Goal: Task Accomplishment & Management: Complete application form

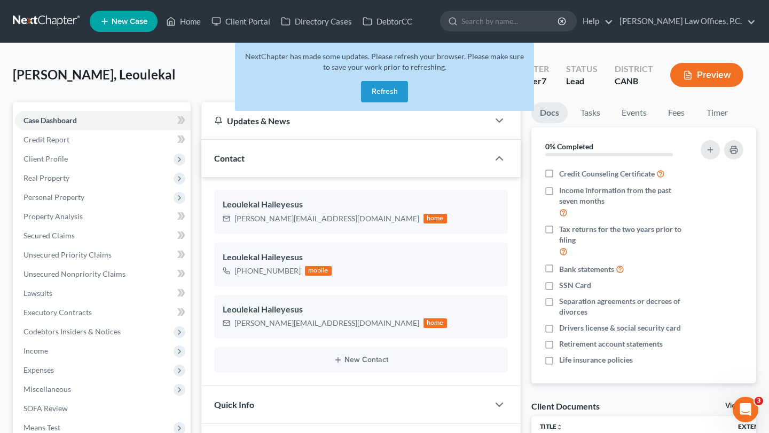
click at [115, 29] on link "New Case" at bounding box center [124, 21] width 68 height 21
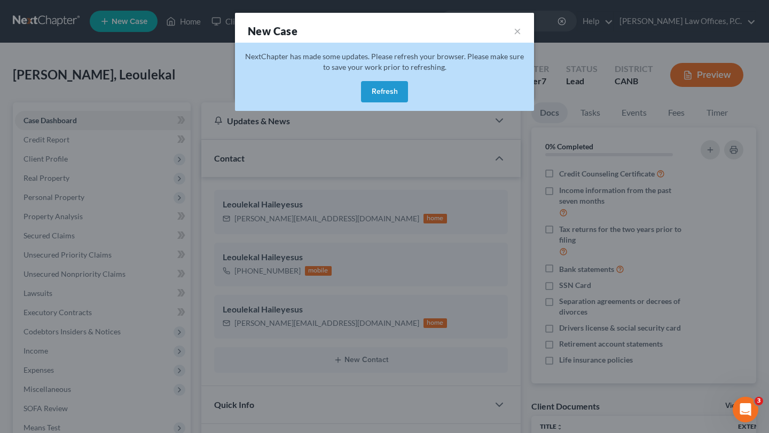
select select "9"
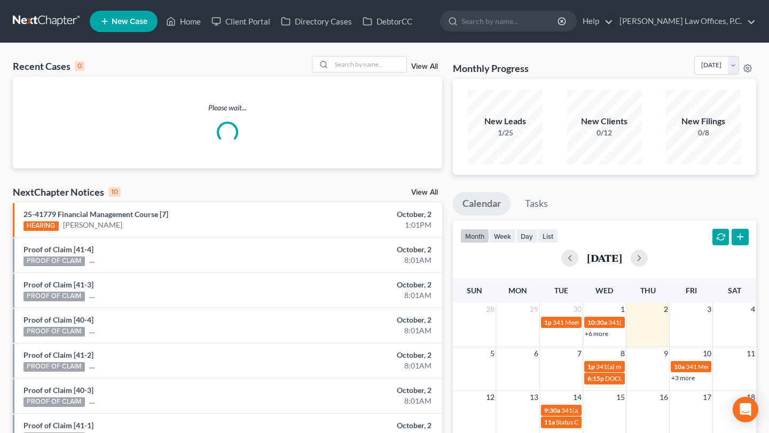
click at [140, 20] on span "New Case" at bounding box center [130, 22] width 36 height 8
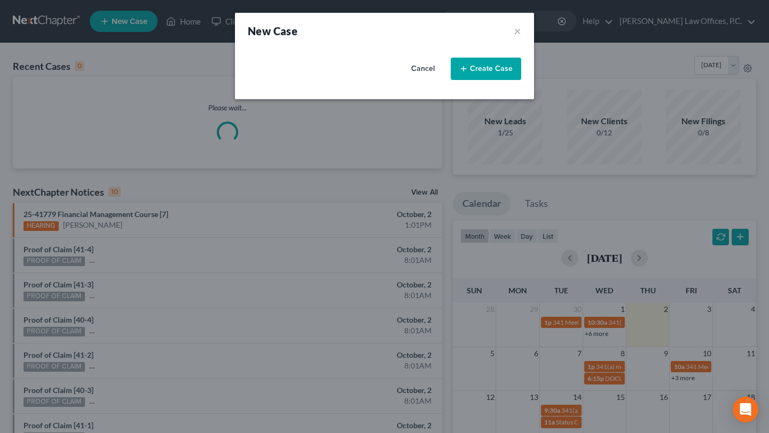
select select "9"
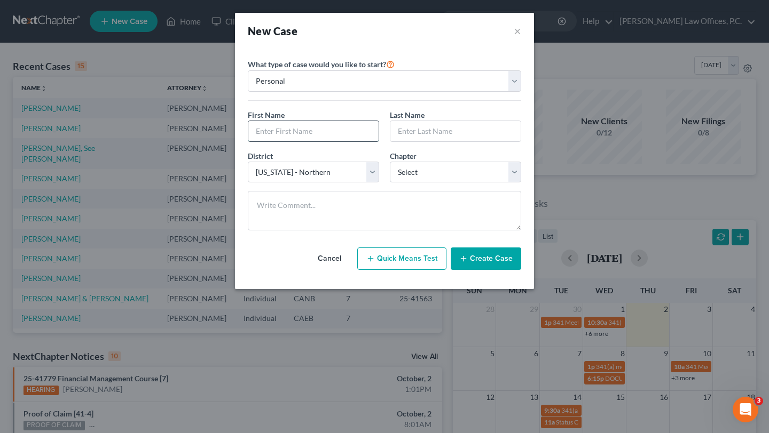
click at [307, 132] on input "text" at bounding box center [313, 131] width 130 height 20
type input "[PERSON_NAME]"
click at [342, 176] on select "Select [US_STATE] - [GEOGRAPHIC_DATA] [US_STATE] - [GEOGRAPHIC_DATA][US_STATE] …" at bounding box center [313, 172] width 131 height 21
select select "8"
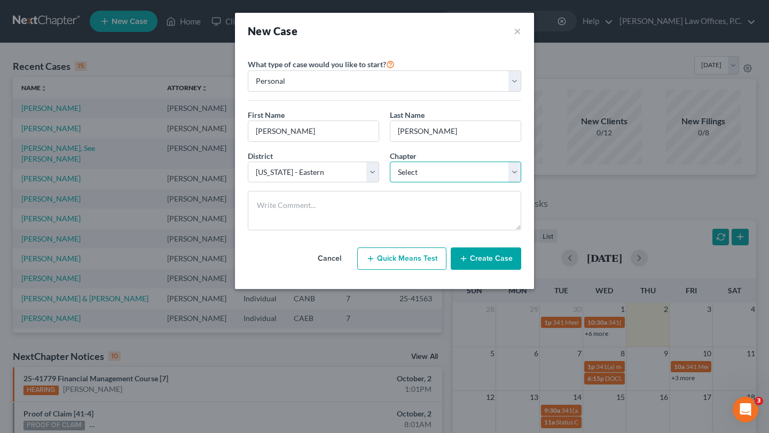
click at [439, 170] on select "Select 7 11 12 13" at bounding box center [455, 172] width 131 height 21
select select "0"
click at [486, 262] on button "Create Case" at bounding box center [485, 259] width 70 height 22
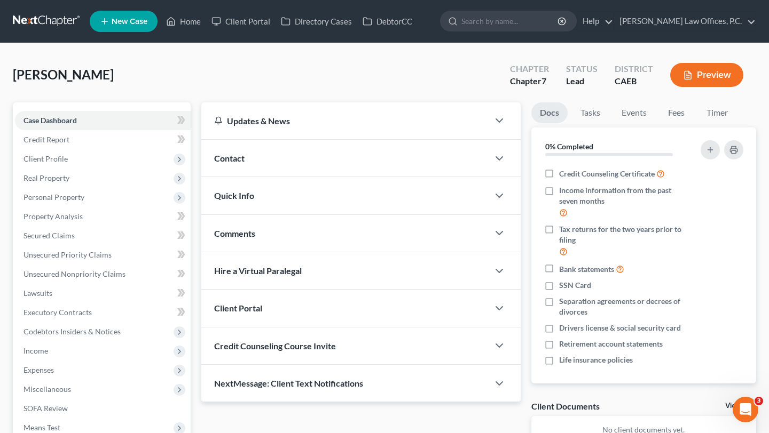
click at [325, 159] on div "Contact" at bounding box center [344, 158] width 287 height 37
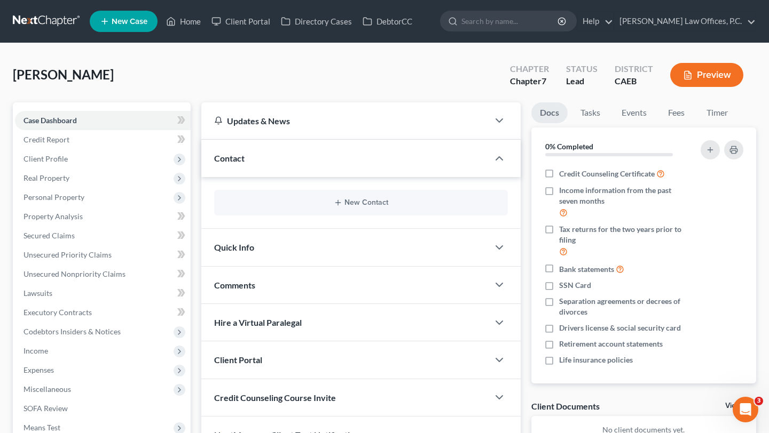
click at [348, 208] on div "New Contact" at bounding box center [361, 203] width 294 height 26
click at [348, 204] on button "New Contact" at bounding box center [361, 203] width 276 height 9
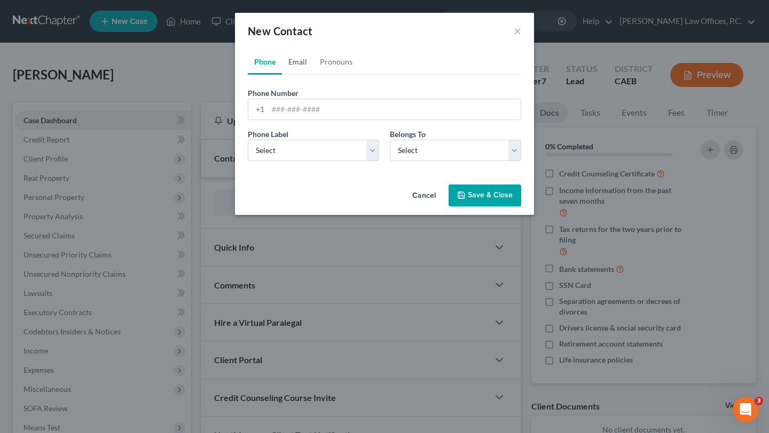
click at [300, 56] on link "Email" at bounding box center [297, 62] width 31 height 26
click at [313, 104] on input "email" at bounding box center [394, 109] width 252 height 20
paste input "[EMAIL_ADDRESS][DOMAIN_NAME]"
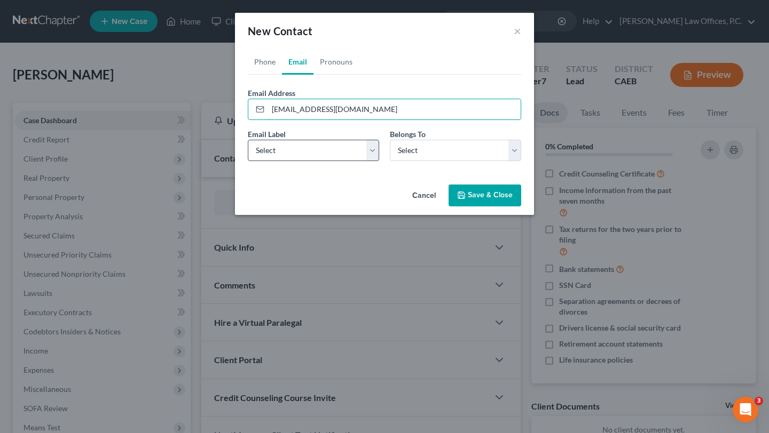
type input "[EMAIL_ADDRESS][DOMAIN_NAME]"
click at [300, 154] on select "Select Home Work Other" at bounding box center [313, 150] width 131 height 21
select select "0"
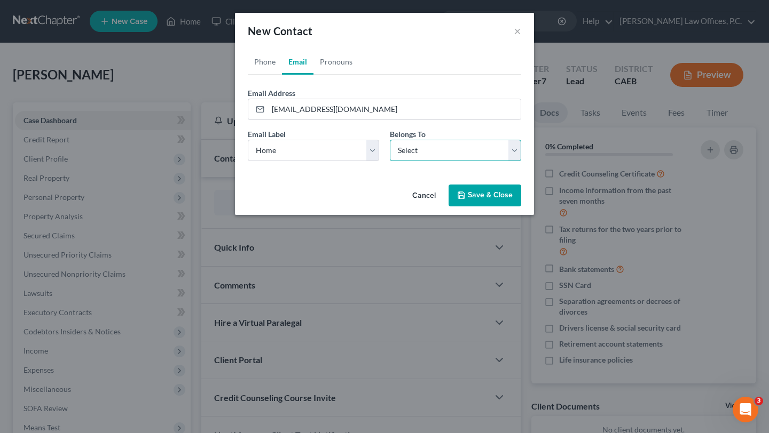
click at [417, 157] on select "Select Client Other" at bounding box center [455, 150] width 131 height 21
select select "0"
click at [497, 198] on button "Save & Close" at bounding box center [484, 196] width 73 height 22
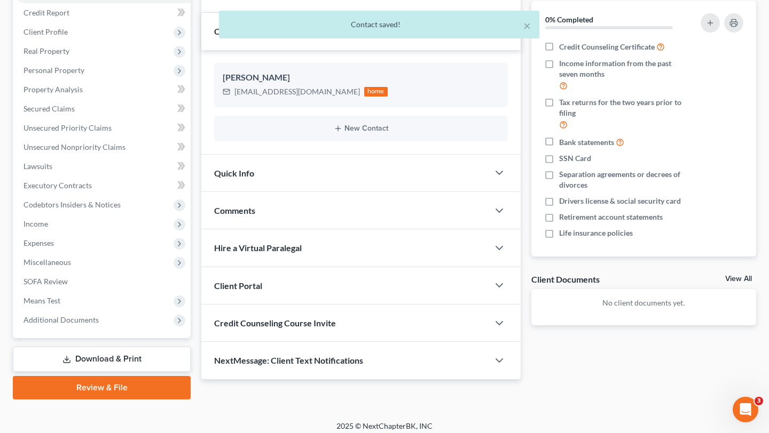
scroll to position [133, 0]
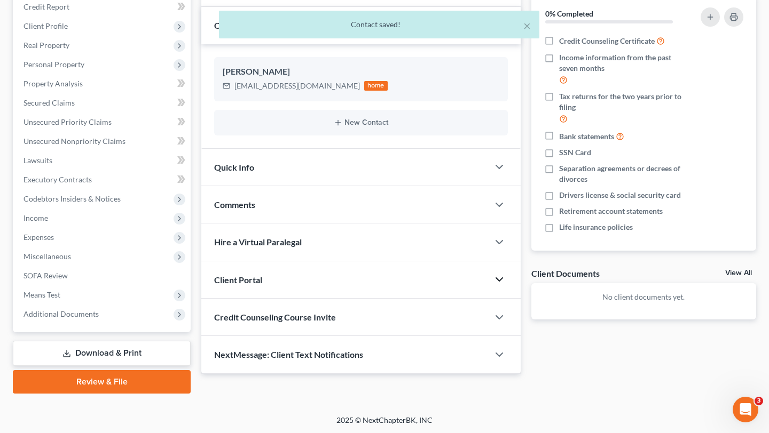
click at [493, 274] on icon "button" at bounding box center [499, 279] width 13 height 13
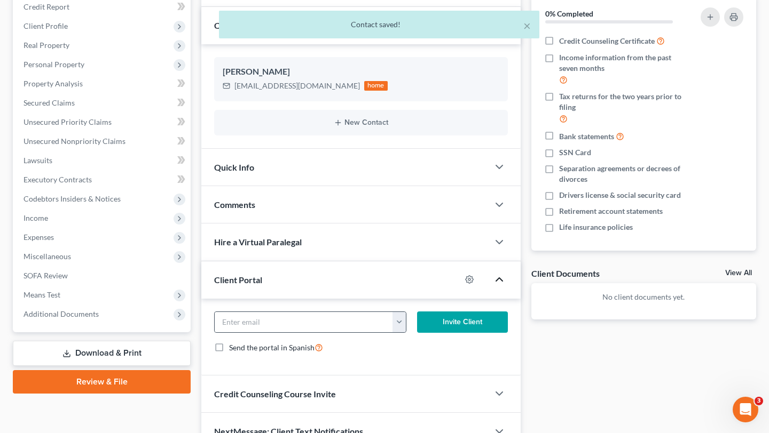
click at [400, 324] on button "button" at bounding box center [398, 322] width 13 height 20
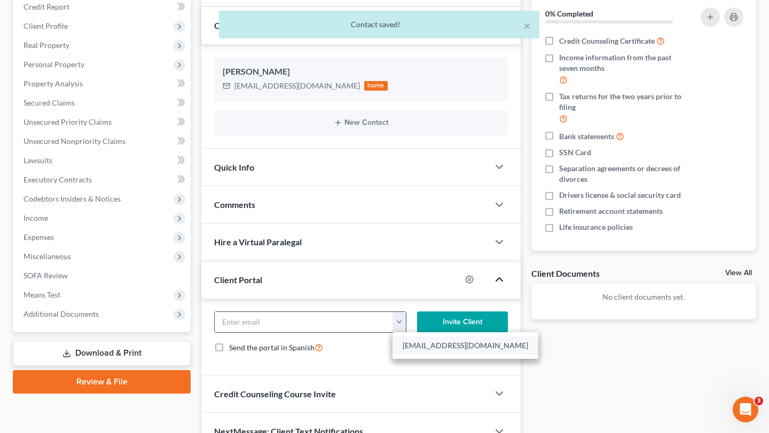
click at [402, 347] on link "[EMAIL_ADDRESS][DOMAIN_NAME]" at bounding box center [465, 346] width 146 height 18
type input "[EMAIL_ADDRESS][DOMAIN_NAME]"
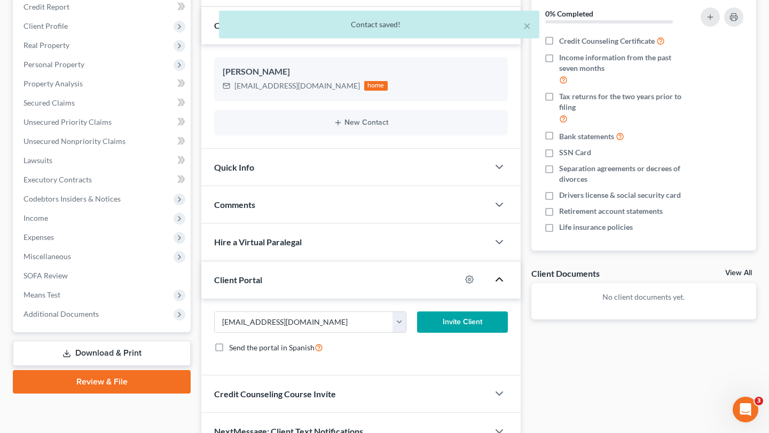
click at [460, 319] on button "Invite Client" at bounding box center [462, 322] width 91 height 21
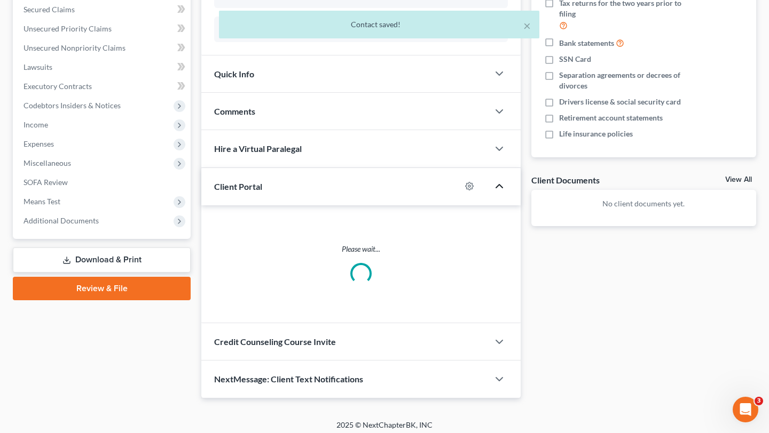
scroll to position [180, 0]
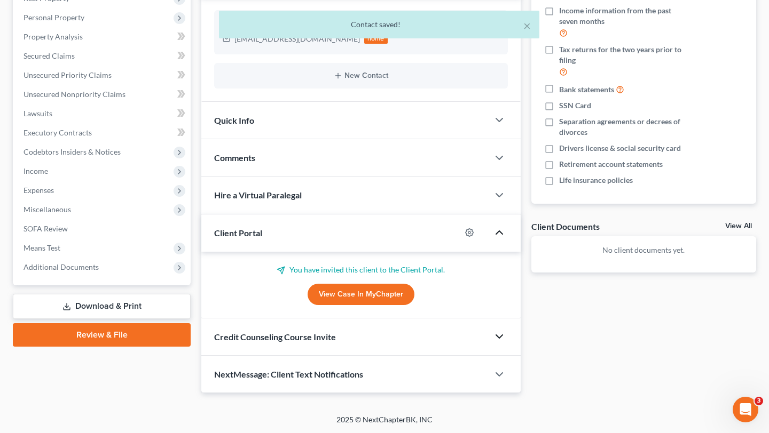
click at [500, 332] on icon "button" at bounding box center [499, 336] width 13 height 13
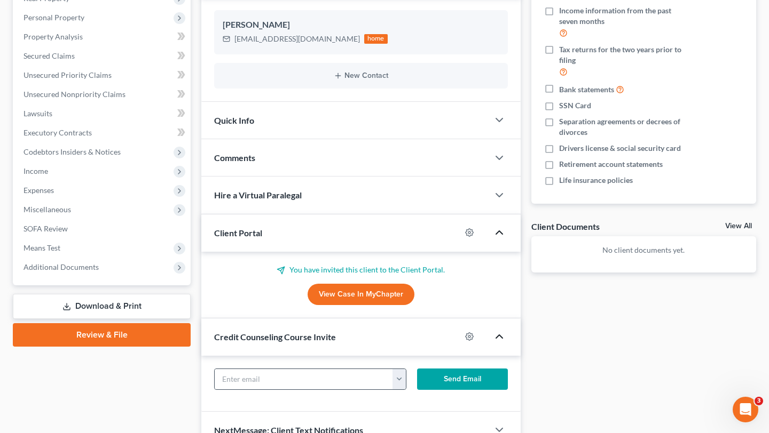
click at [399, 381] on button "button" at bounding box center [398, 379] width 13 height 20
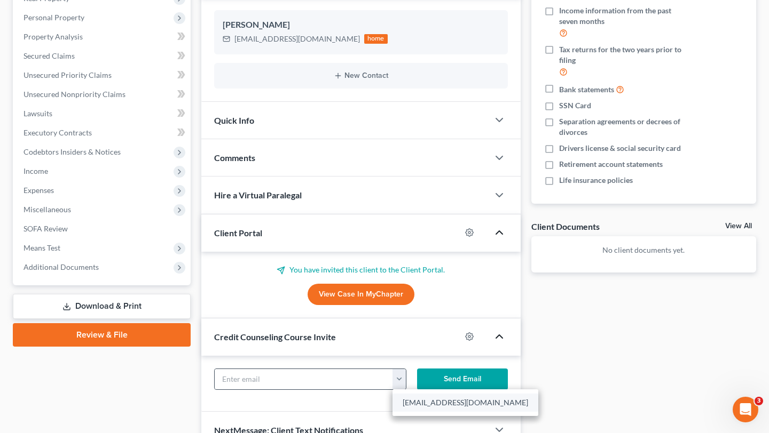
click at [406, 403] on link "[EMAIL_ADDRESS][DOMAIN_NAME]" at bounding box center [465, 403] width 146 height 18
type input "[EMAIL_ADDRESS][DOMAIN_NAME]"
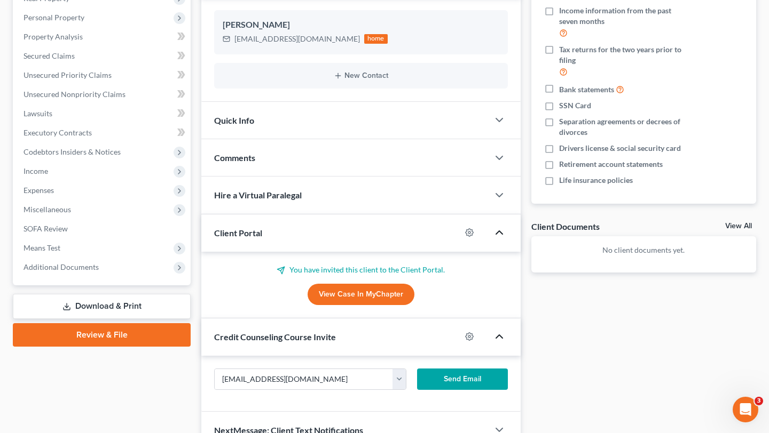
click at [468, 383] on button "Send Email" at bounding box center [462, 379] width 91 height 21
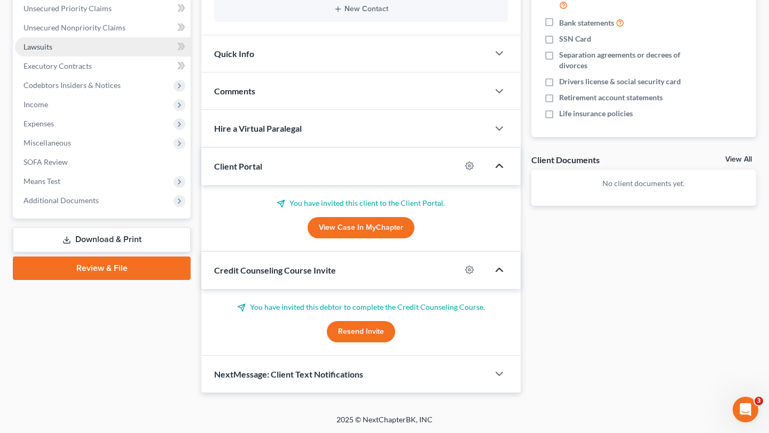
scroll to position [0, 0]
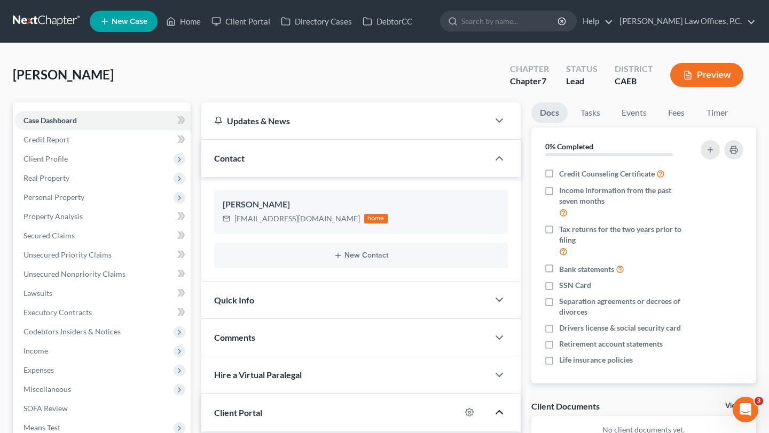
click at [120, 19] on span "New Case" at bounding box center [130, 22] width 36 height 8
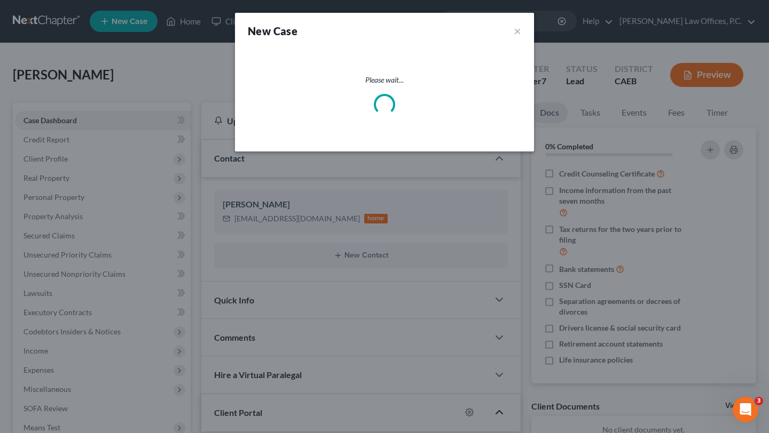
select select "9"
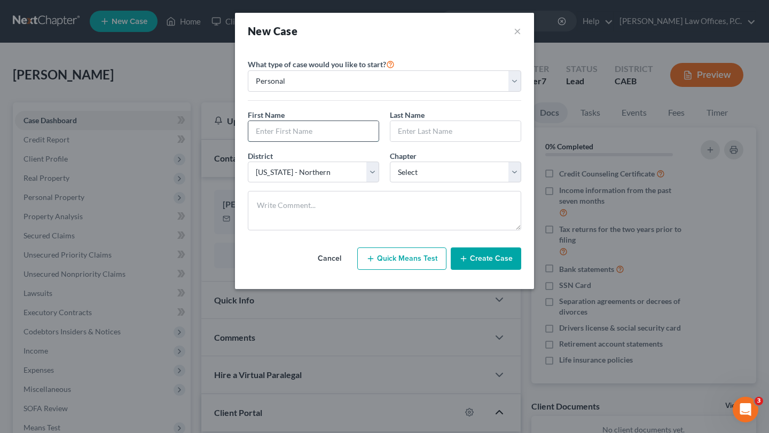
click at [292, 129] on input "text" at bounding box center [313, 131] width 130 height 20
type input "[PERSON_NAME]"
type input "Milne"
click at [350, 171] on select "Select [US_STATE] - [GEOGRAPHIC_DATA] [US_STATE] - [GEOGRAPHIC_DATA][US_STATE] …" at bounding box center [313, 172] width 131 height 21
select select "8"
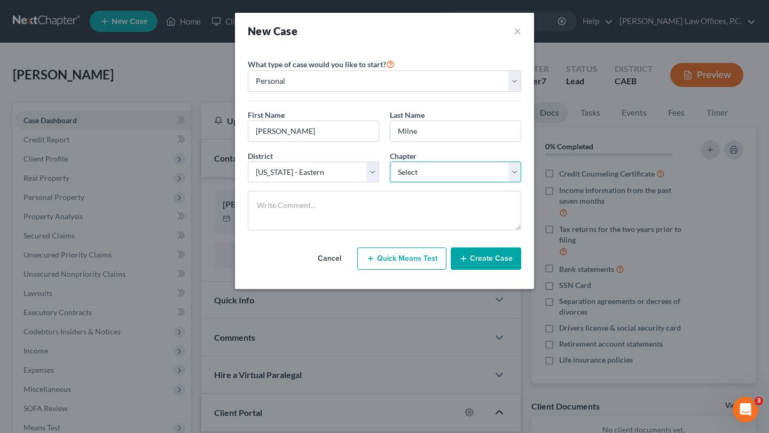
click at [417, 166] on select "Select 7 11 12 13" at bounding box center [455, 172] width 131 height 21
select select "0"
click at [496, 262] on button "Create Case" at bounding box center [485, 259] width 70 height 22
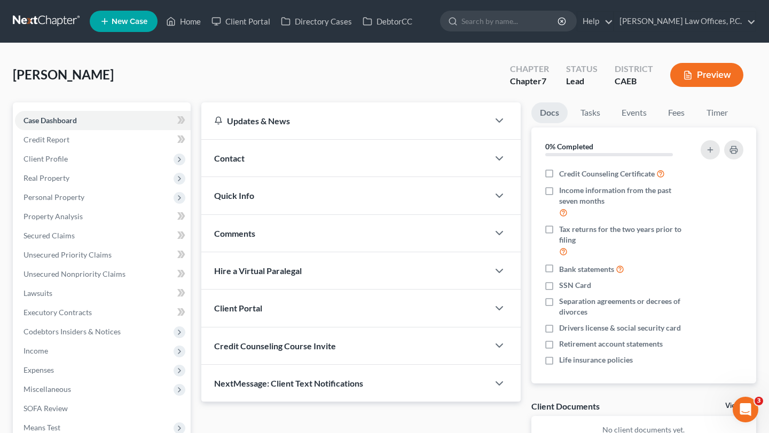
click at [284, 172] on div "Contact" at bounding box center [344, 158] width 287 height 37
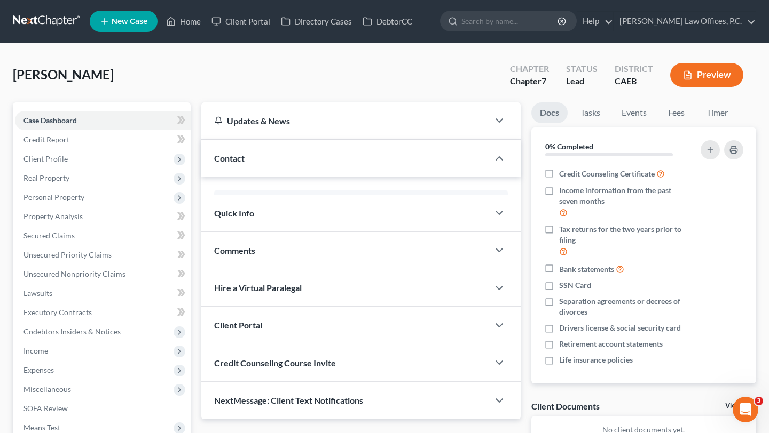
click at [290, 159] on div "Contact" at bounding box center [344, 158] width 287 height 37
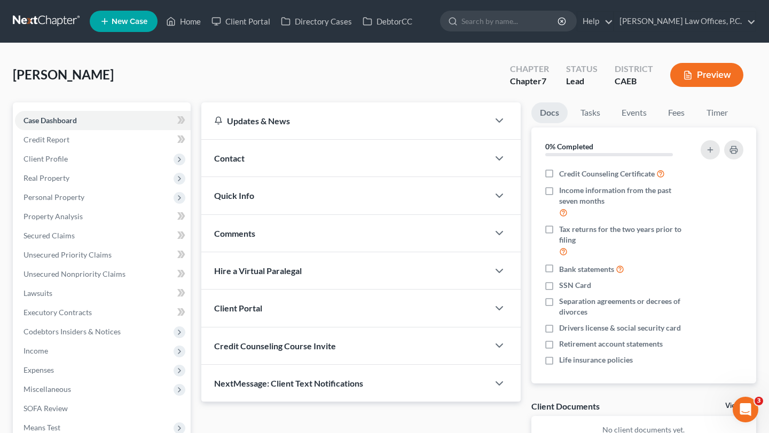
click at [305, 165] on div "Contact" at bounding box center [344, 158] width 287 height 37
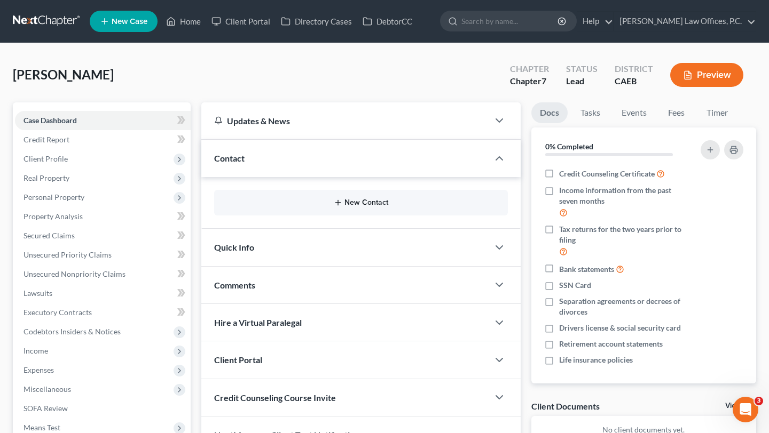
click at [308, 202] on button "New Contact" at bounding box center [361, 203] width 276 height 9
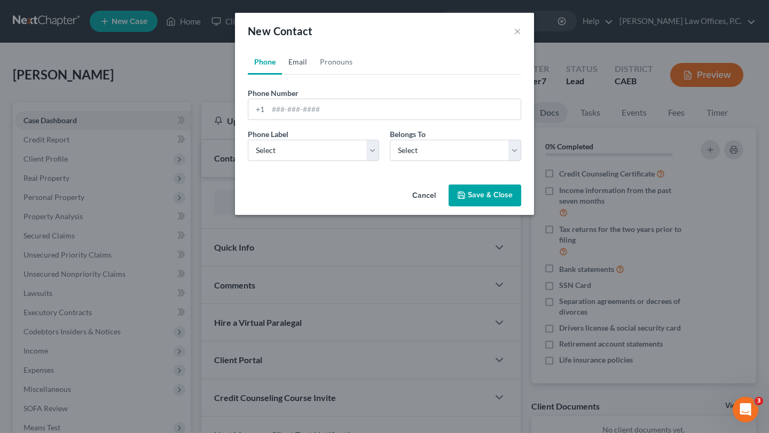
click at [298, 63] on link "Email" at bounding box center [297, 62] width 31 height 26
click at [306, 108] on input "email" at bounding box center [394, 109] width 252 height 20
paste input "[EMAIL_ADDRESS][DOMAIN_NAME]"
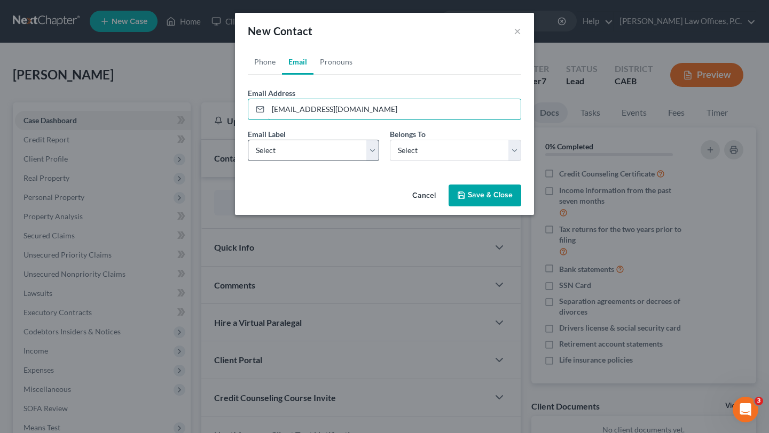
type input "[EMAIL_ADDRESS][DOMAIN_NAME]"
click at [311, 153] on select "Select Home Work Other" at bounding box center [313, 150] width 131 height 21
select select "0"
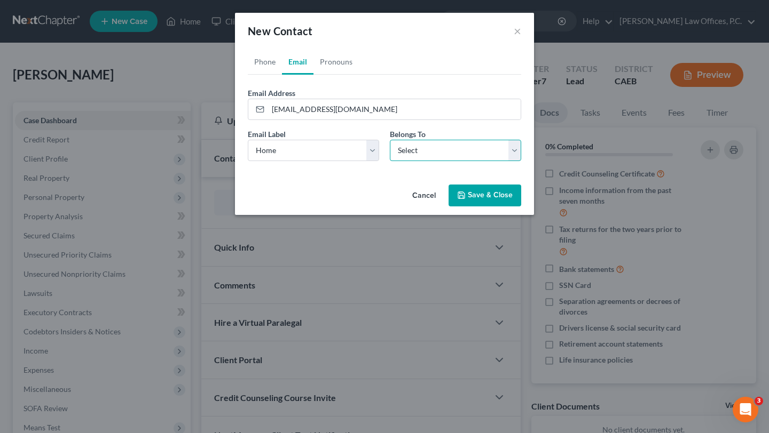
click at [401, 152] on select "Select Client Other" at bounding box center [455, 150] width 131 height 21
select select "0"
click at [473, 193] on button "Save & Close" at bounding box center [484, 196] width 73 height 22
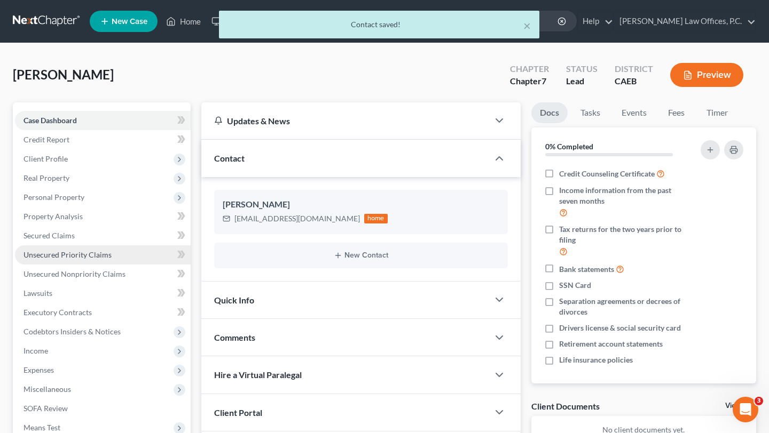
scroll to position [133, 0]
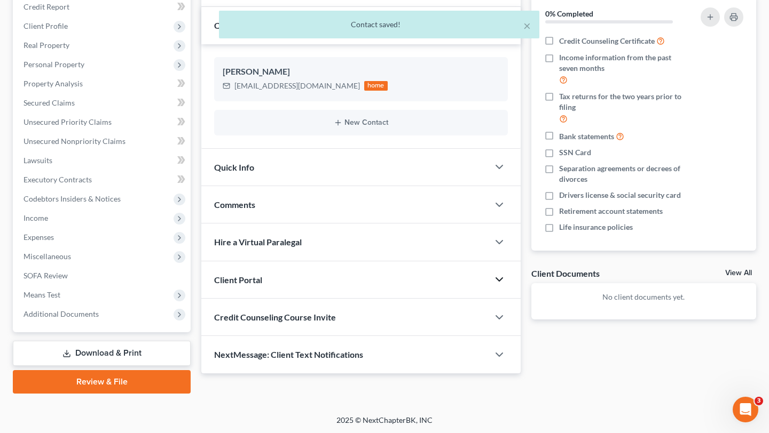
click at [494, 279] on icon "button" at bounding box center [499, 279] width 13 height 13
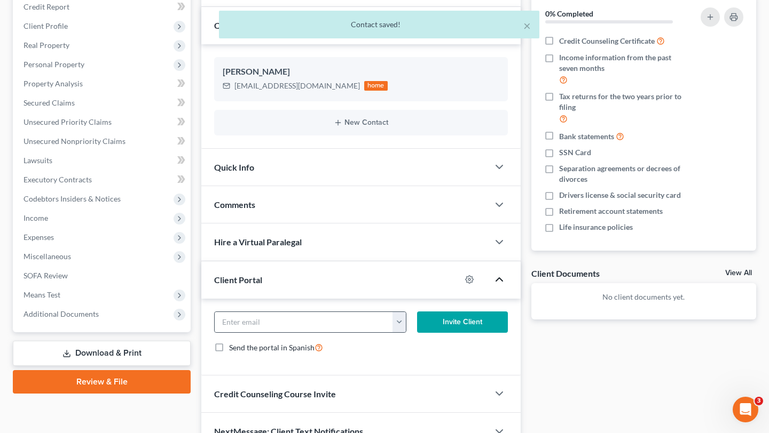
click at [404, 319] on button "button" at bounding box center [398, 322] width 13 height 20
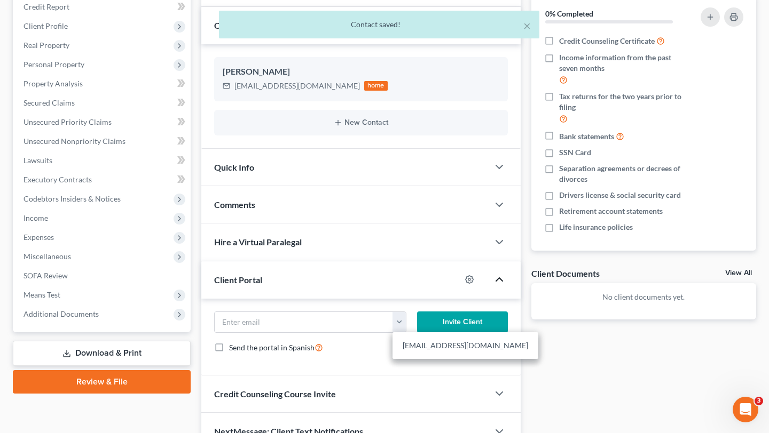
click at [405, 343] on link "[EMAIL_ADDRESS][DOMAIN_NAME]" at bounding box center [465, 346] width 146 height 18
type input "[EMAIL_ADDRESS][DOMAIN_NAME]"
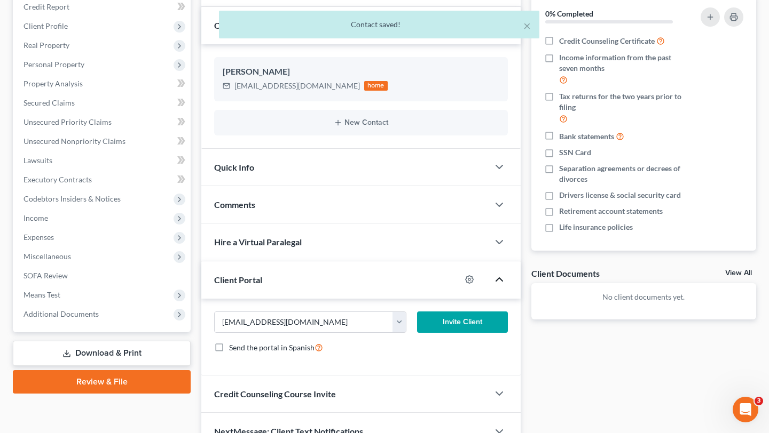
click at [456, 321] on button "Invite Client" at bounding box center [462, 322] width 91 height 21
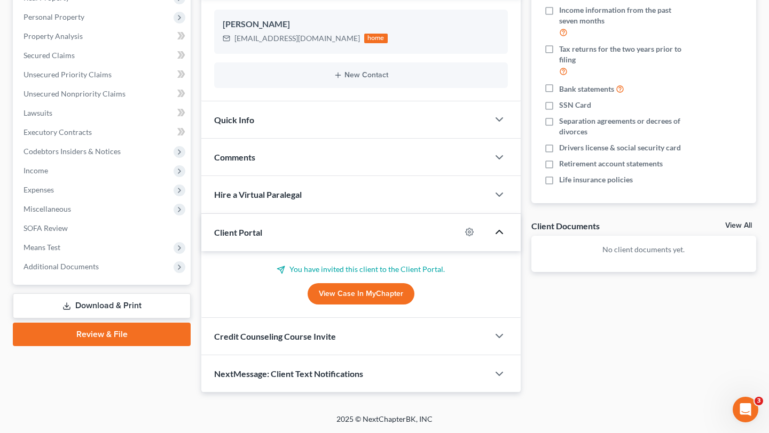
scroll to position [180, 0]
click at [502, 338] on icon "button" at bounding box center [499, 336] width 13 height 13
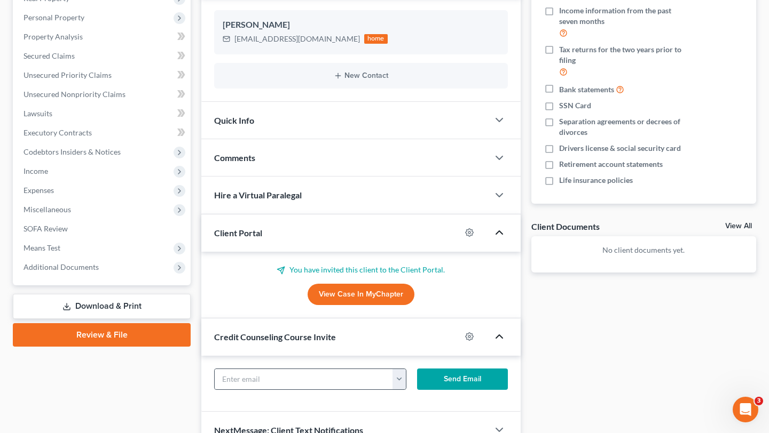
click at [403, 379] on button "button" at bounding box center [398, 379] width 13 height 20
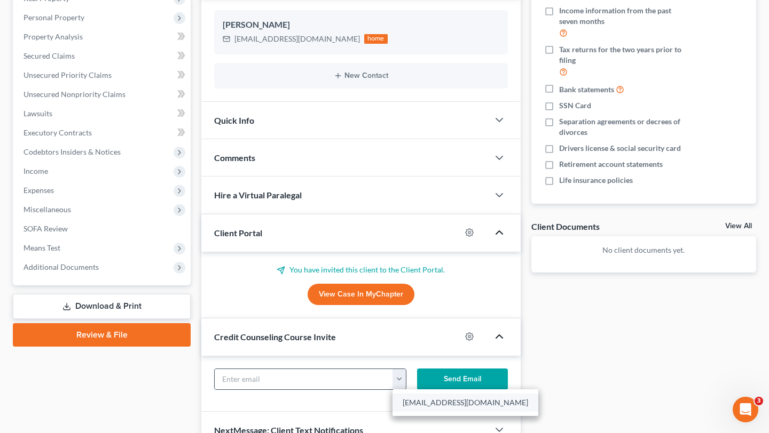
click at [411, 407] on link "[EMAIL_ADDRESS][DOMAIN_NAME]" at bounding box center [465, 403] width 146 height 18
type input "[EMAIL_ADDRESS][DOMAIN_NAME]"
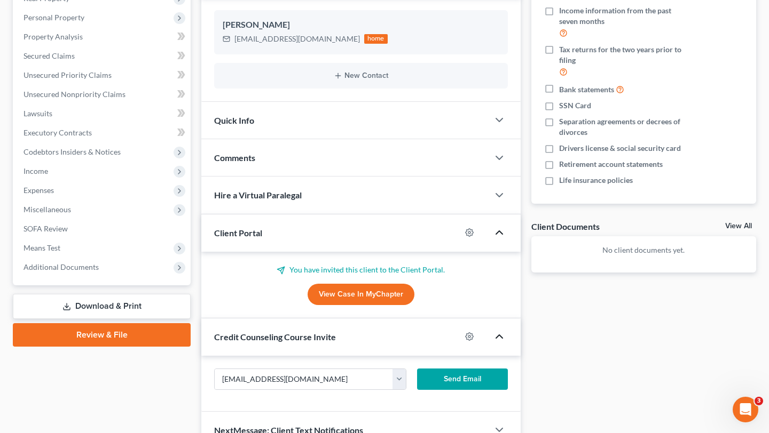
click at [457, 378] on button "Send Email" at bounding box center [462, 379] width 91 height 21
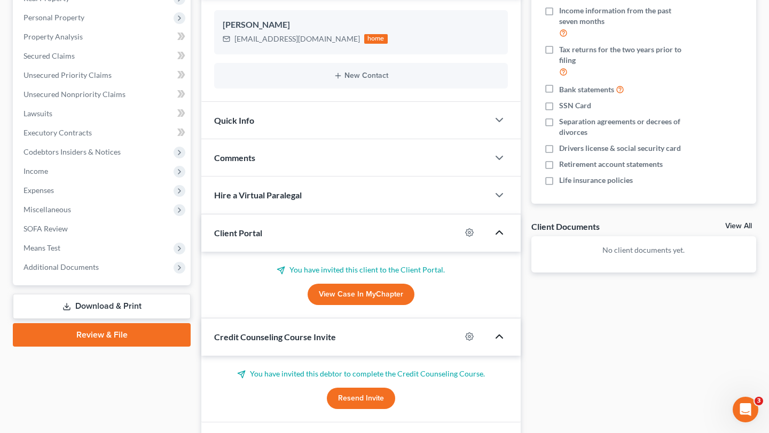
scroll to position [0, 0]
